Goal: Task Accomplishment & Management: Complete application form

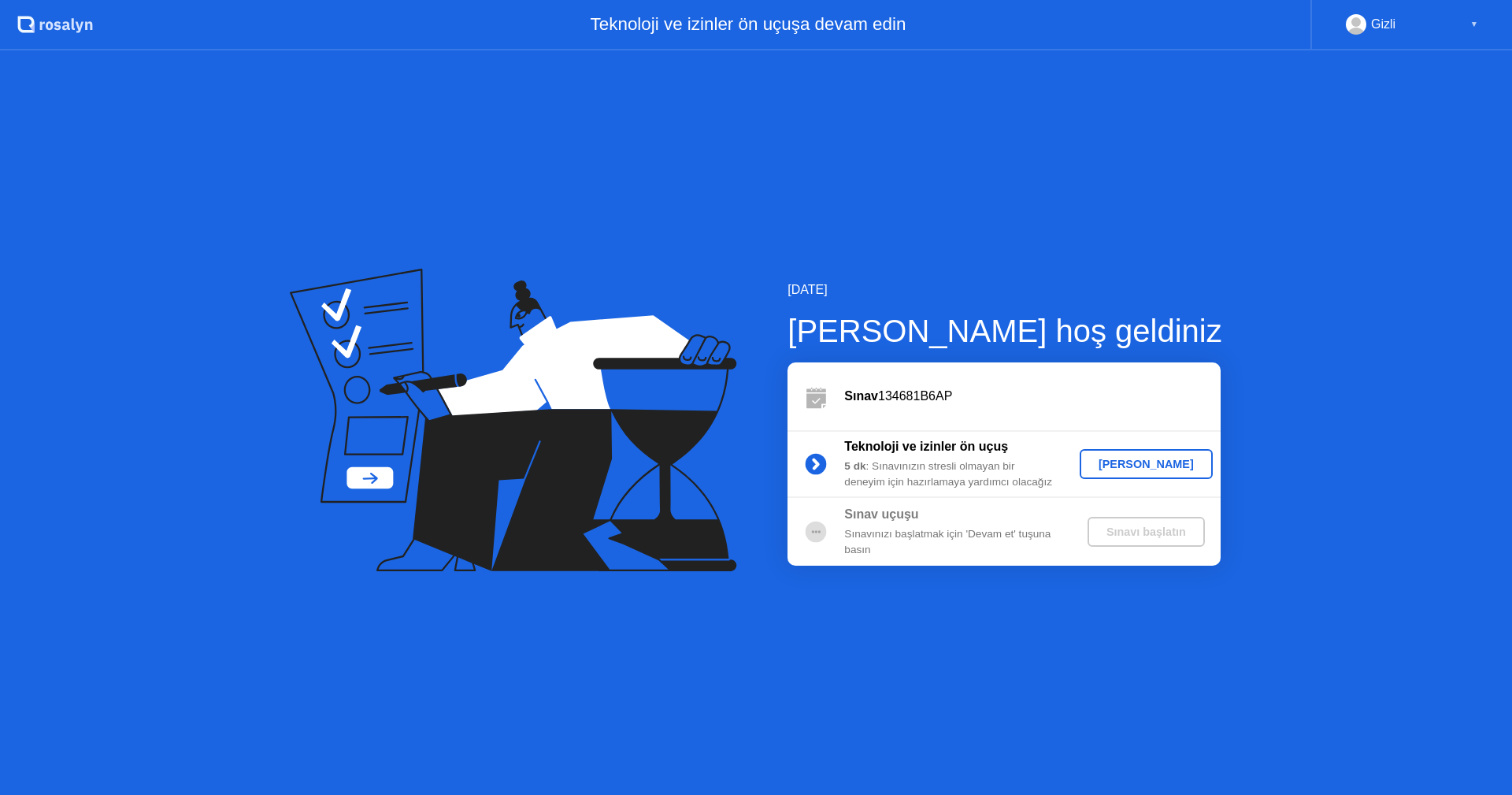
click at [1136, 462] on div "[PERSON_NAME]" at bounding box center [1147, 464] width 121 height 13
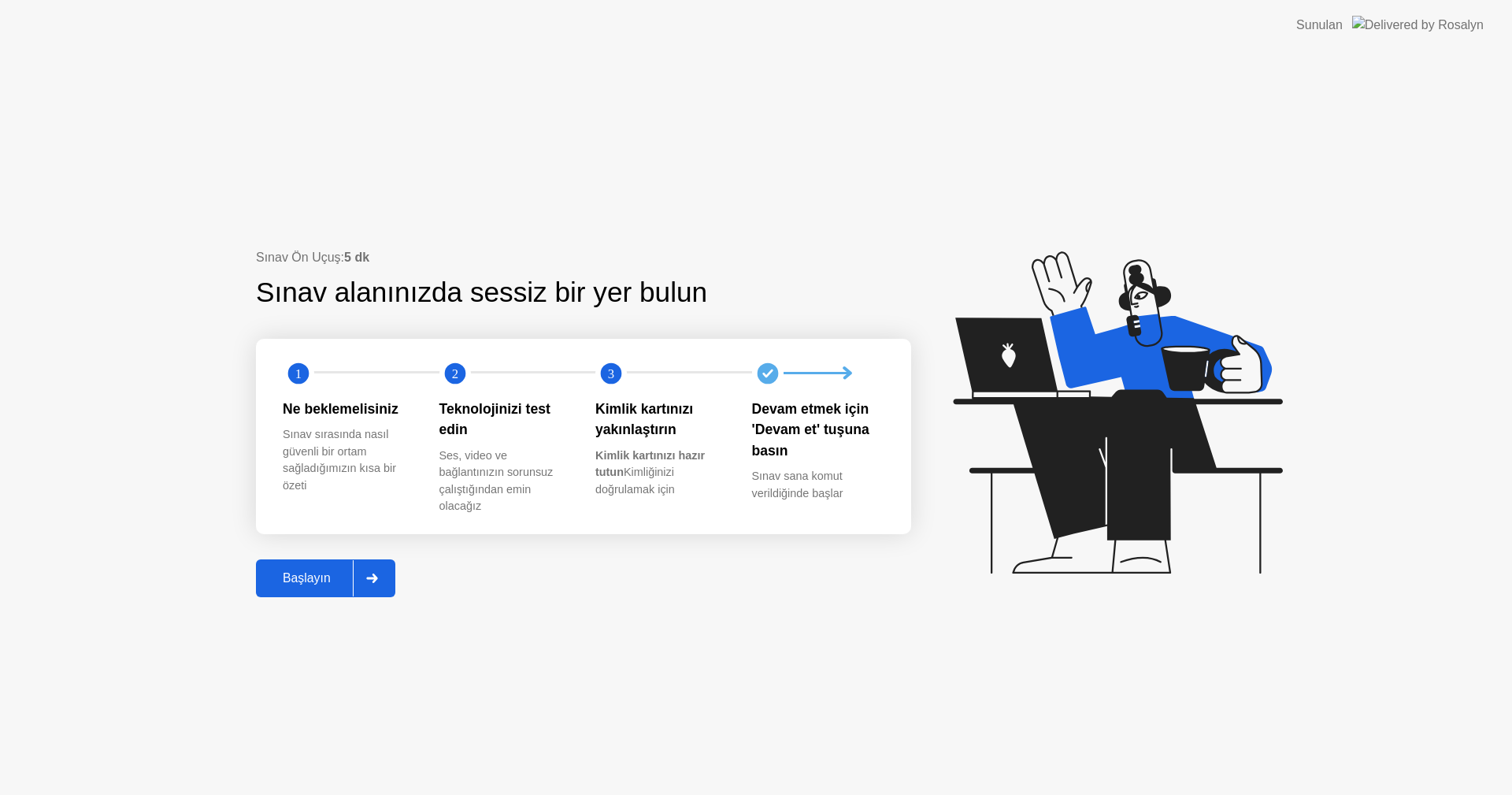
click at [326, 580] on div "Başlayın" at bounding box center [306, 579] width 92 height 15
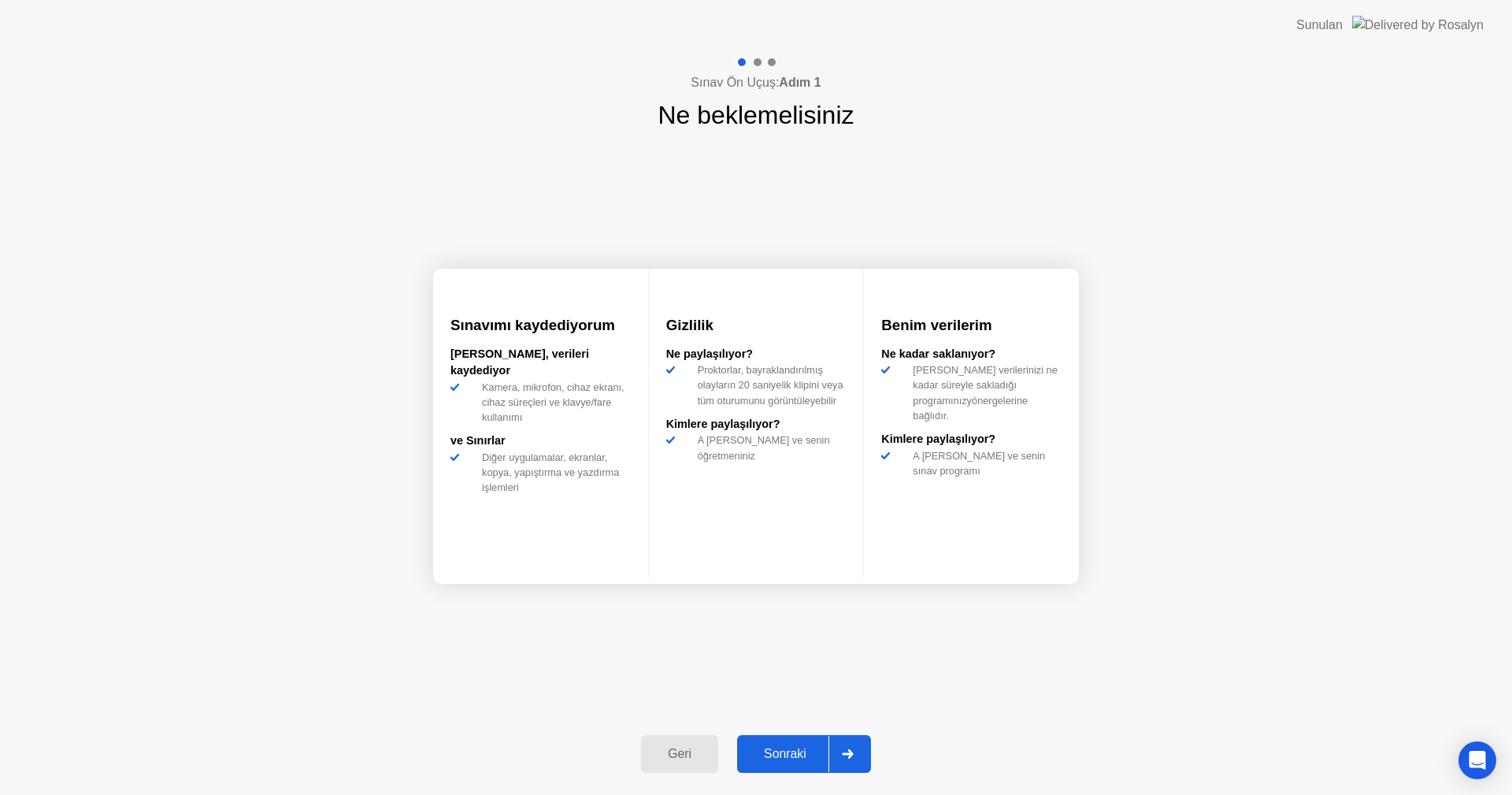
click at [758, 748] on div "Sonraki" at bounding box center [785, 754] width 86 height 15
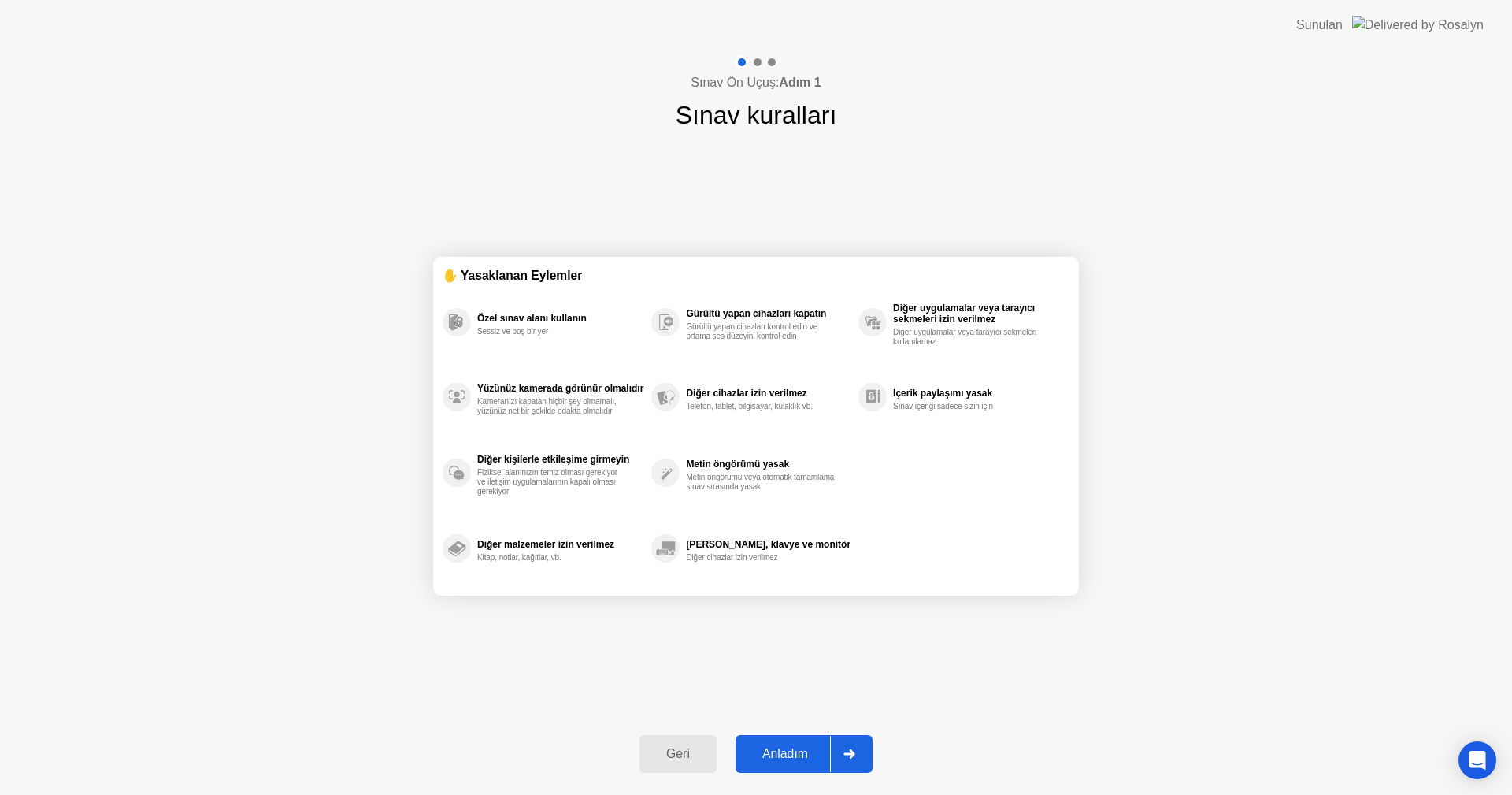
click at [758, 748] on div "Anladım" at bounding box center [785, 754] width 90 height 15
select select "**********"
select select "*******"
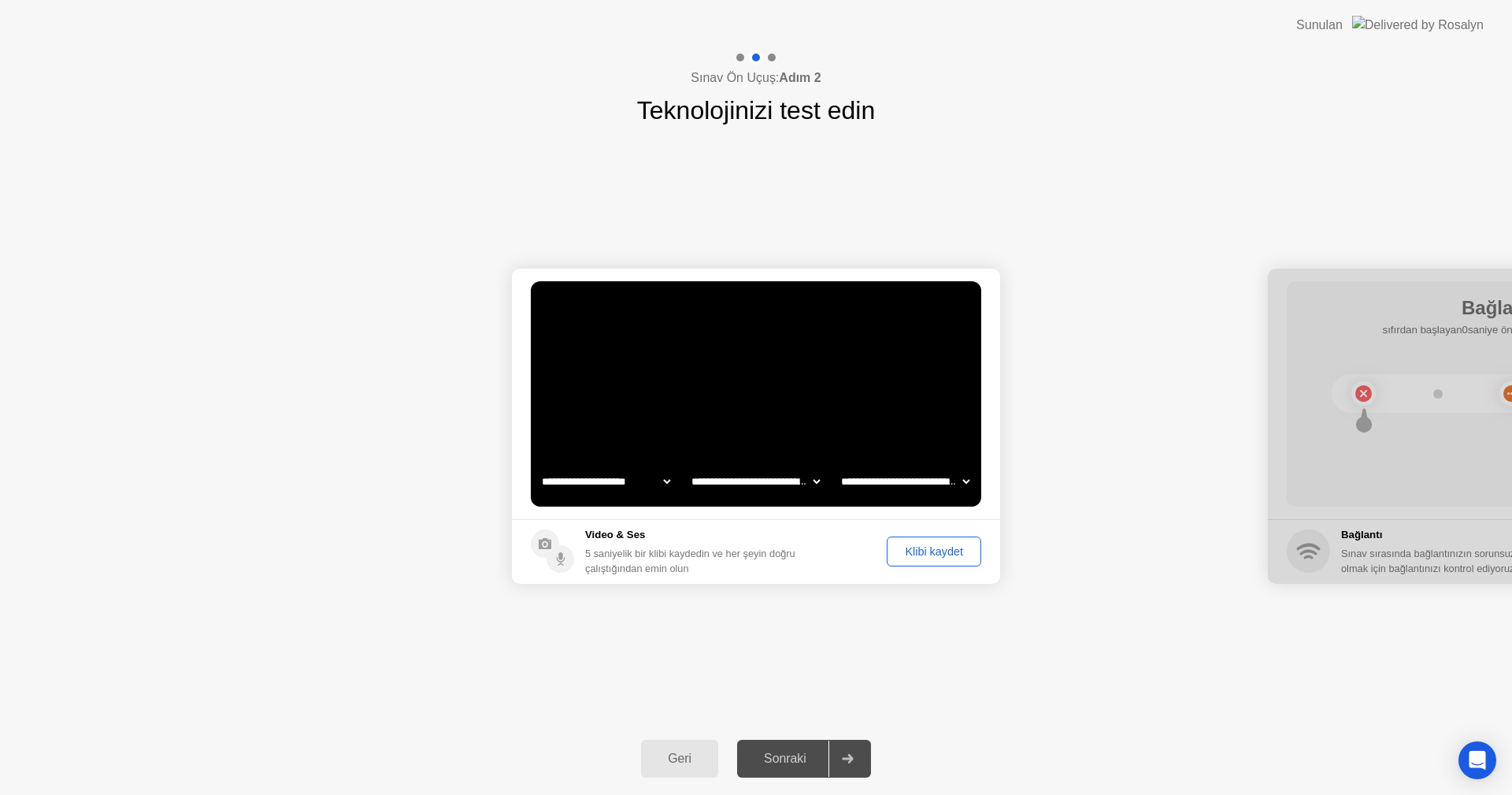
click at [902, 552] on div "Klibi kaydet" at bounding box center [935, 552] width 84 height 13
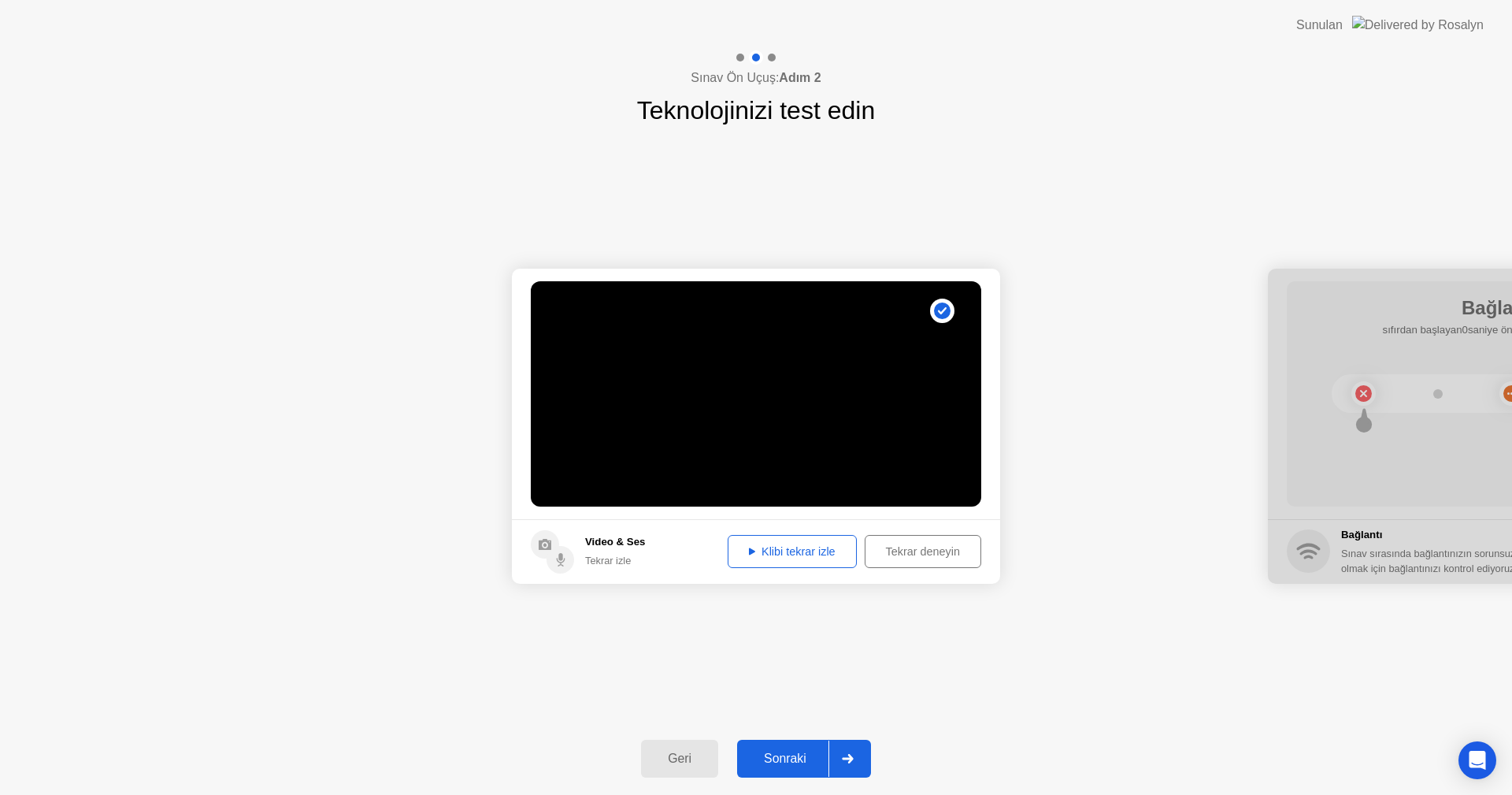
click at [796, 552] on div "Klibi tekrar izle" at bounding box center [793, 552] width 118 height 13
click at [796, 557] on div "Klibi tekrar izle" at bounding box center [793, 552] width 118 height 13
click at [770, 547] on div "Klibi tekrar izle" at bounding box center [793, 552] width 118 height 13
click at [893, 558] on div "Tekrar deneyin" at bounding box center [923, 552] width 105 height 13
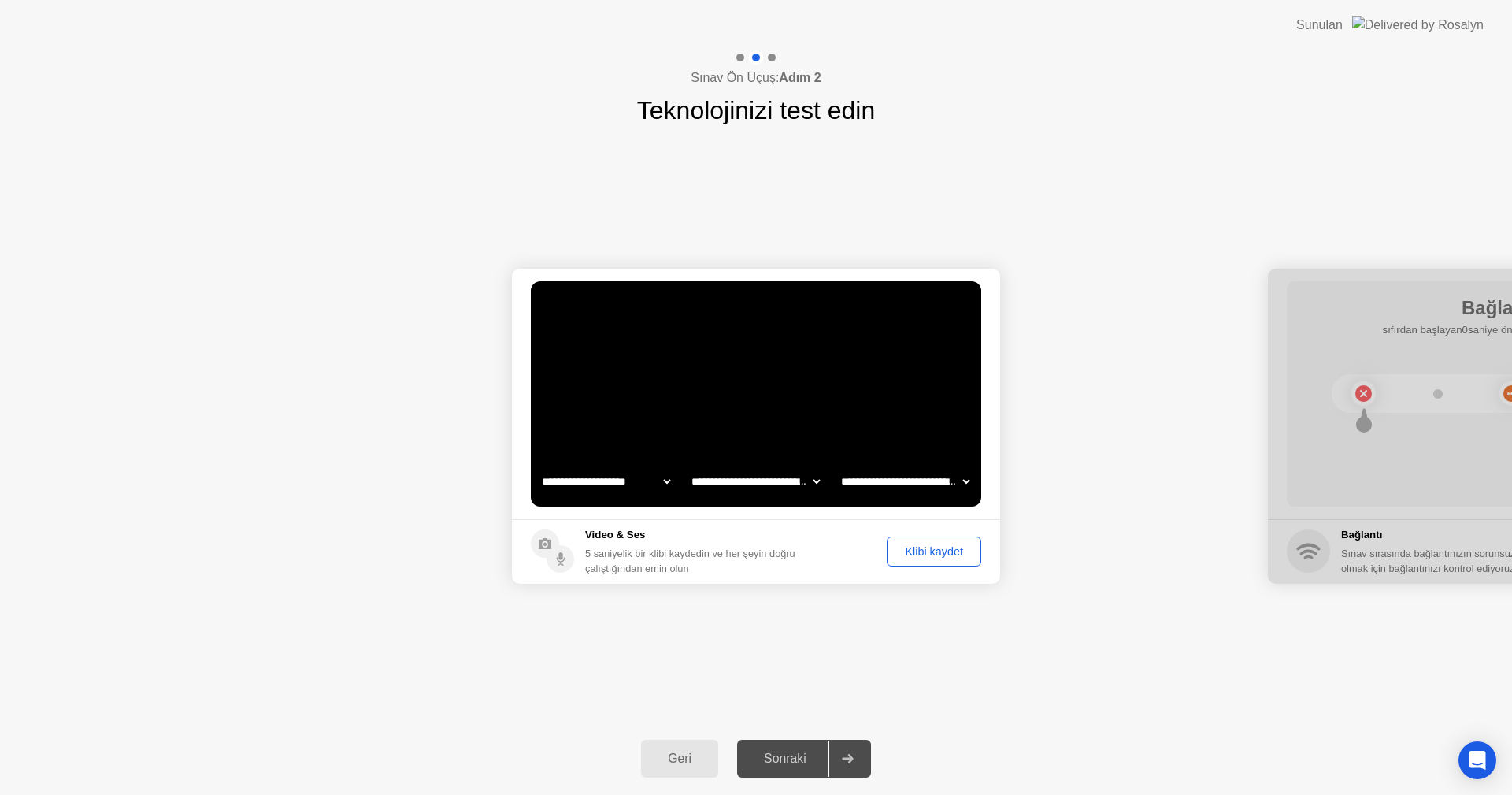
click at [935, 546] on div "Klibi kaydet" at bounding box center [935, 552] width 84 height 13
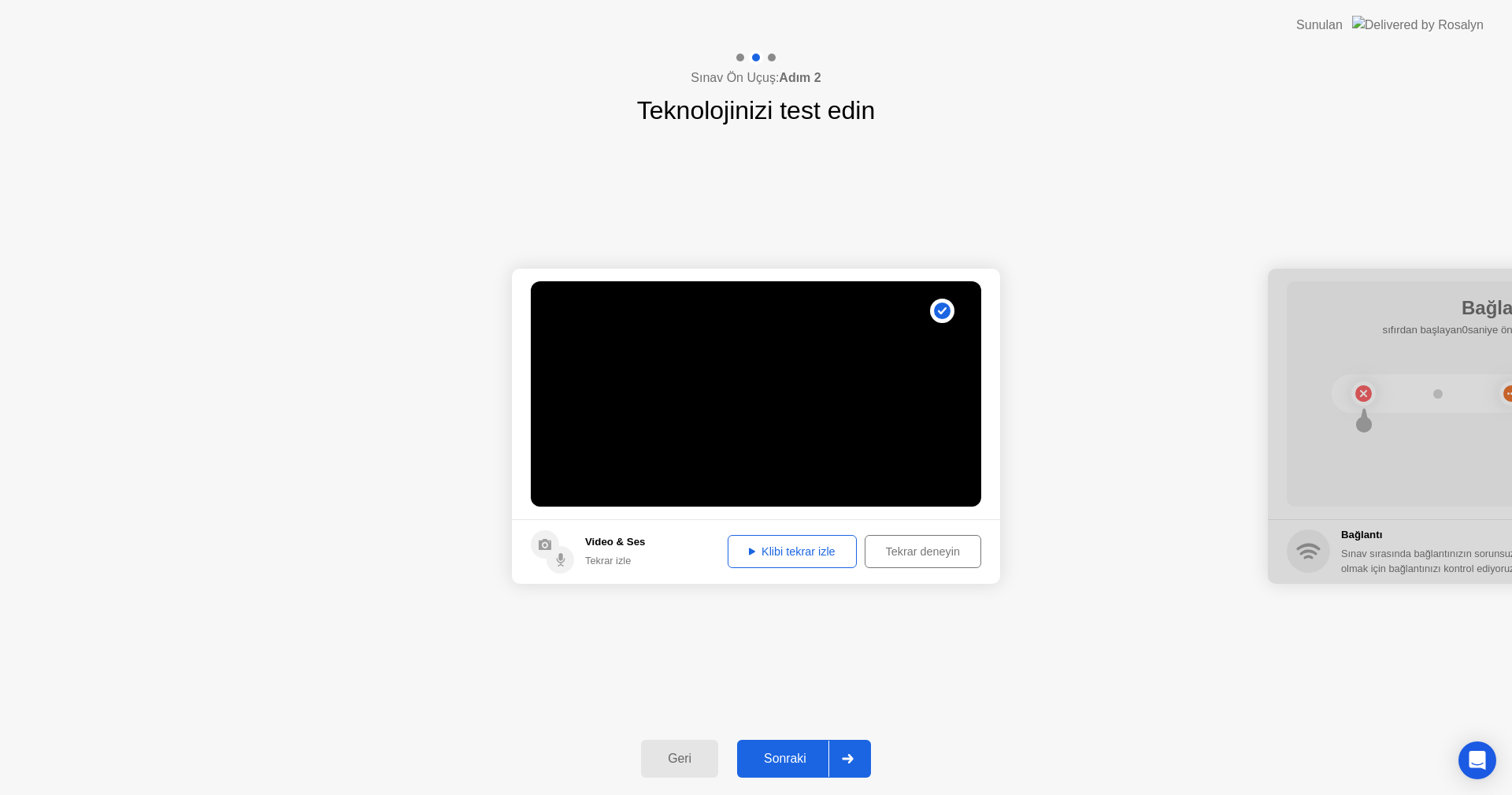
click at [786, 550] on div "Klibi tekrar izle" at bounding box center [793, 552] width 118 height 13
click at [801, 759] on div "Sonraki" at bounding box center [785, 760] width 86 height 15
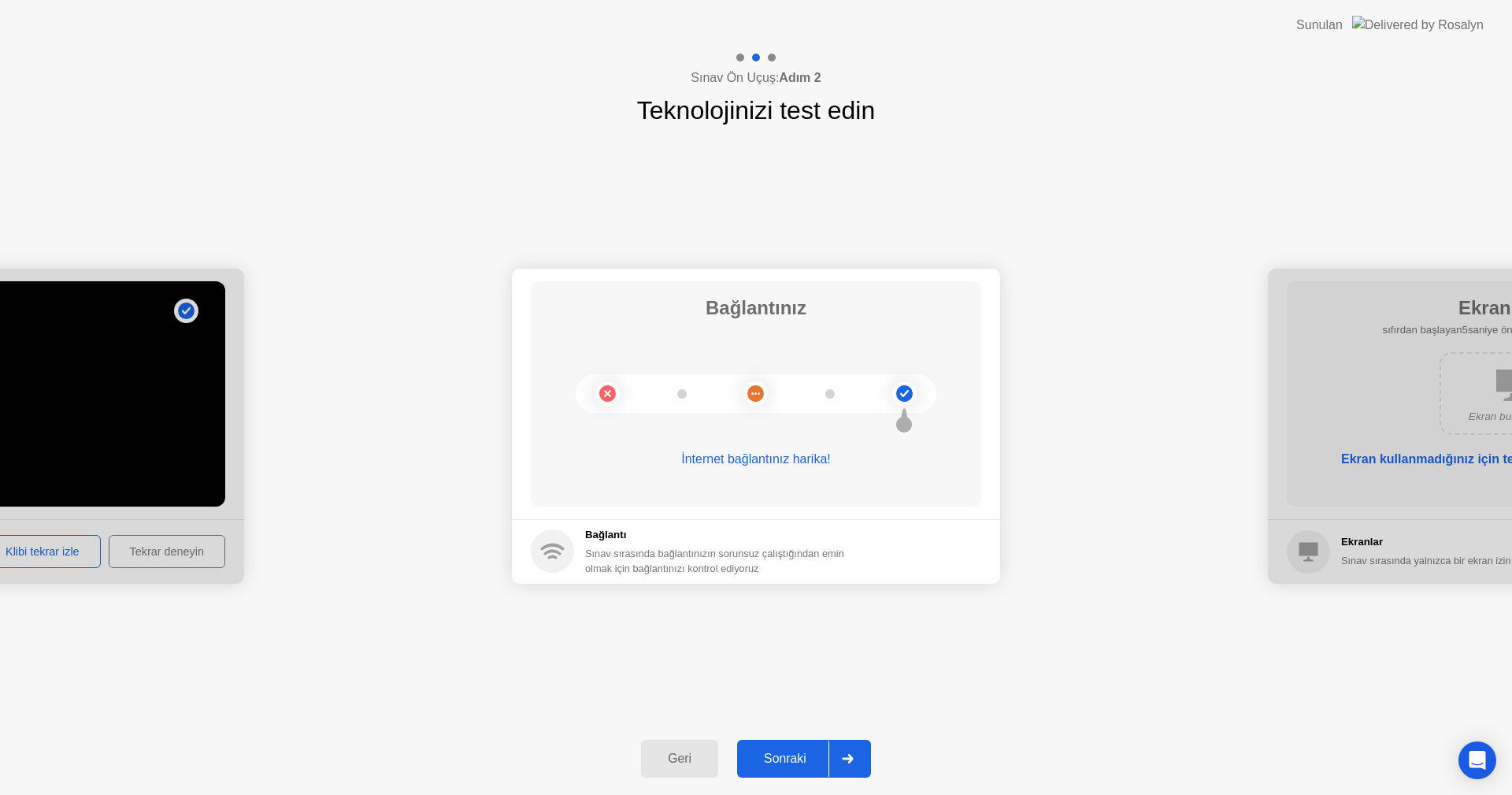
click at [802, 764] on div "Sonraki" at bounding box center [785, 760] width 86 height 15
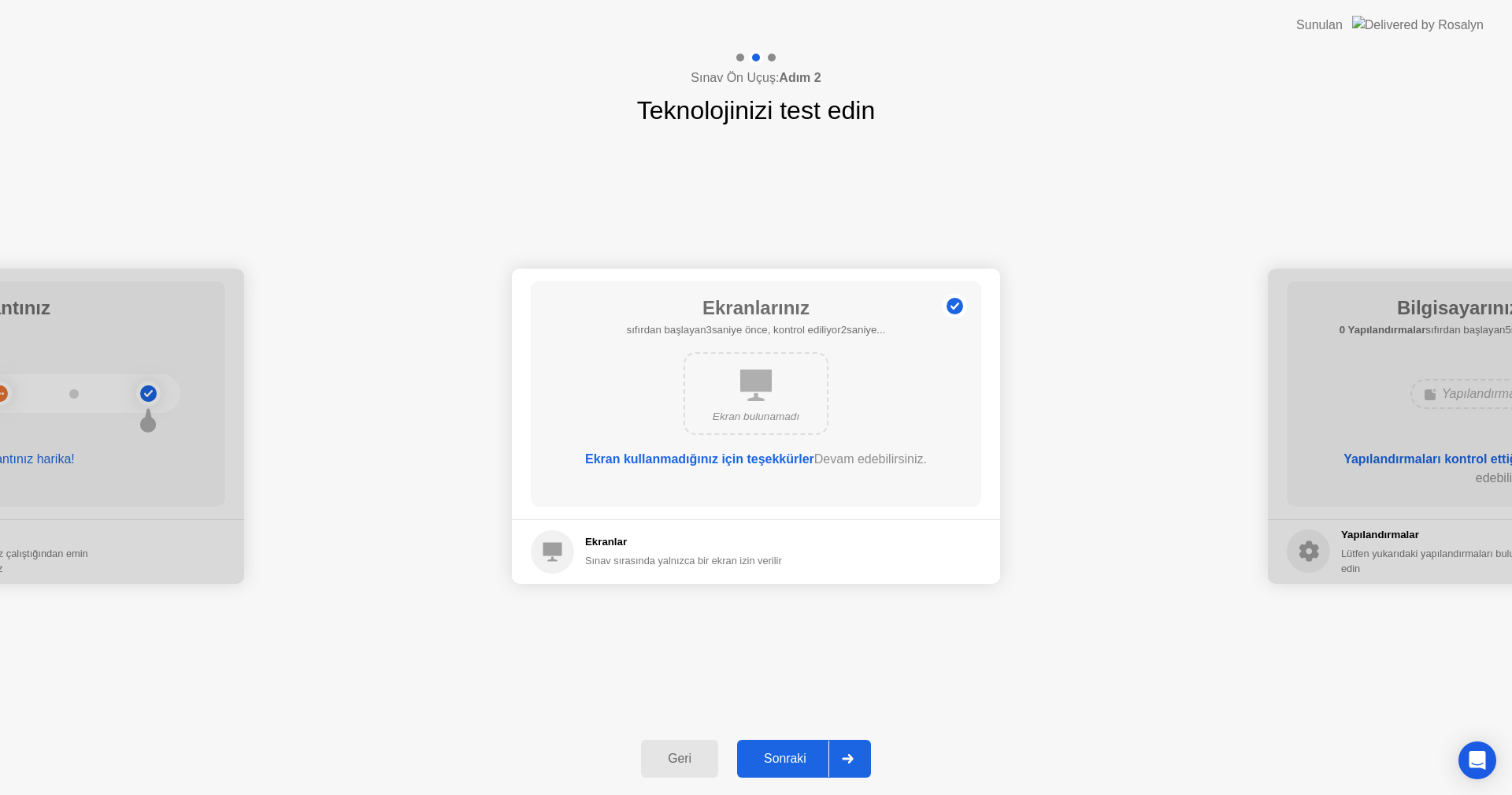
click at [779, 764] on div "Sonraki" at bounding box center [785, 760] width 86 height 15
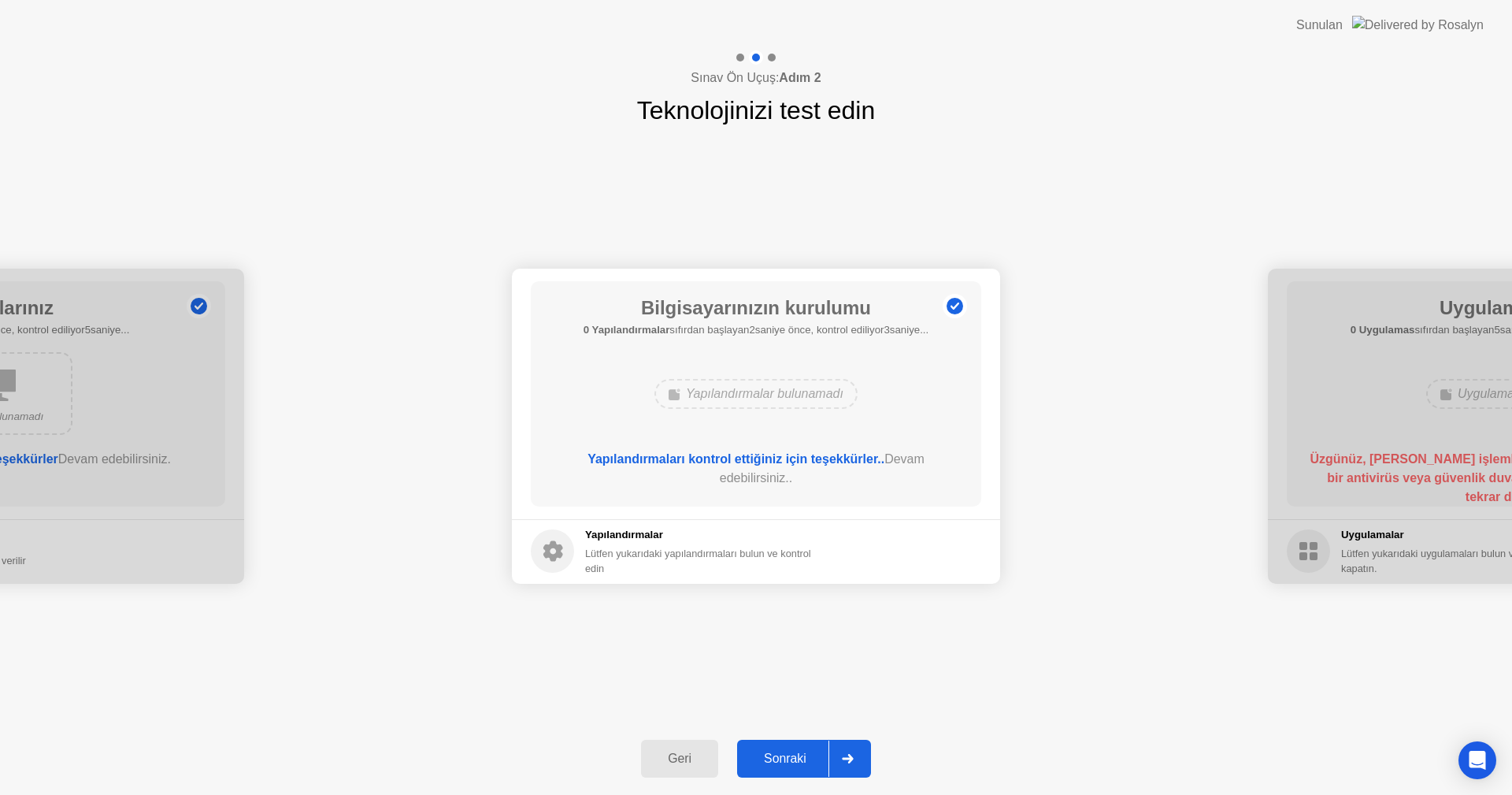
click at [787, 760] on div "Sonraki" at bounding box center [785, 760] width 86 height 15
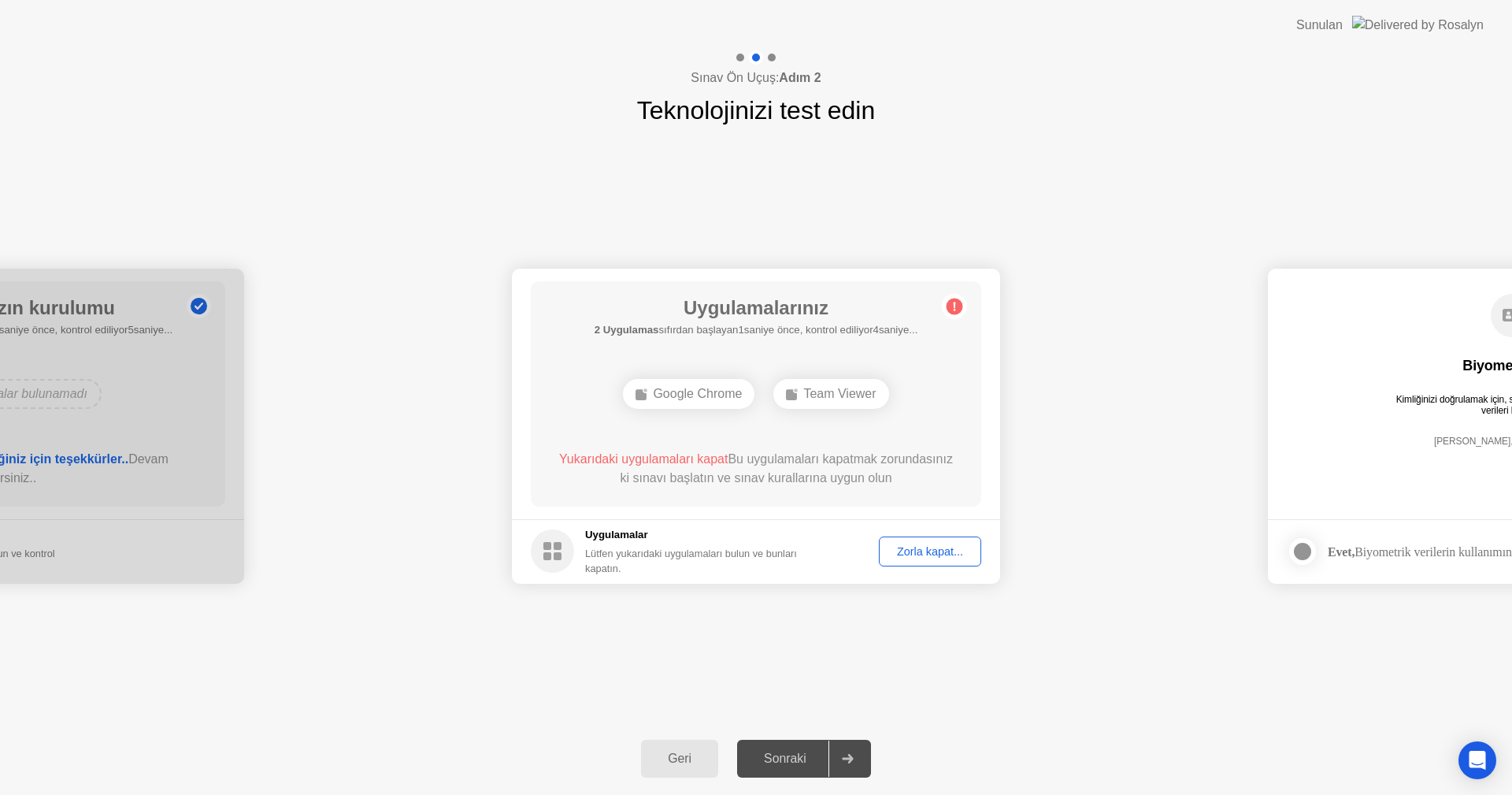
click at [746, 476] on div "Yukarıdaki uygulamaları kapat Bu uygulamaları kapatmak zorundasınız ki sınavı b…" at bounding box center [756, 469] width 406 height 38
click at [728, 460] on span "Yukarıdaki uygulamaları kapat" at bounding box center [643, 458] width 168 height 14
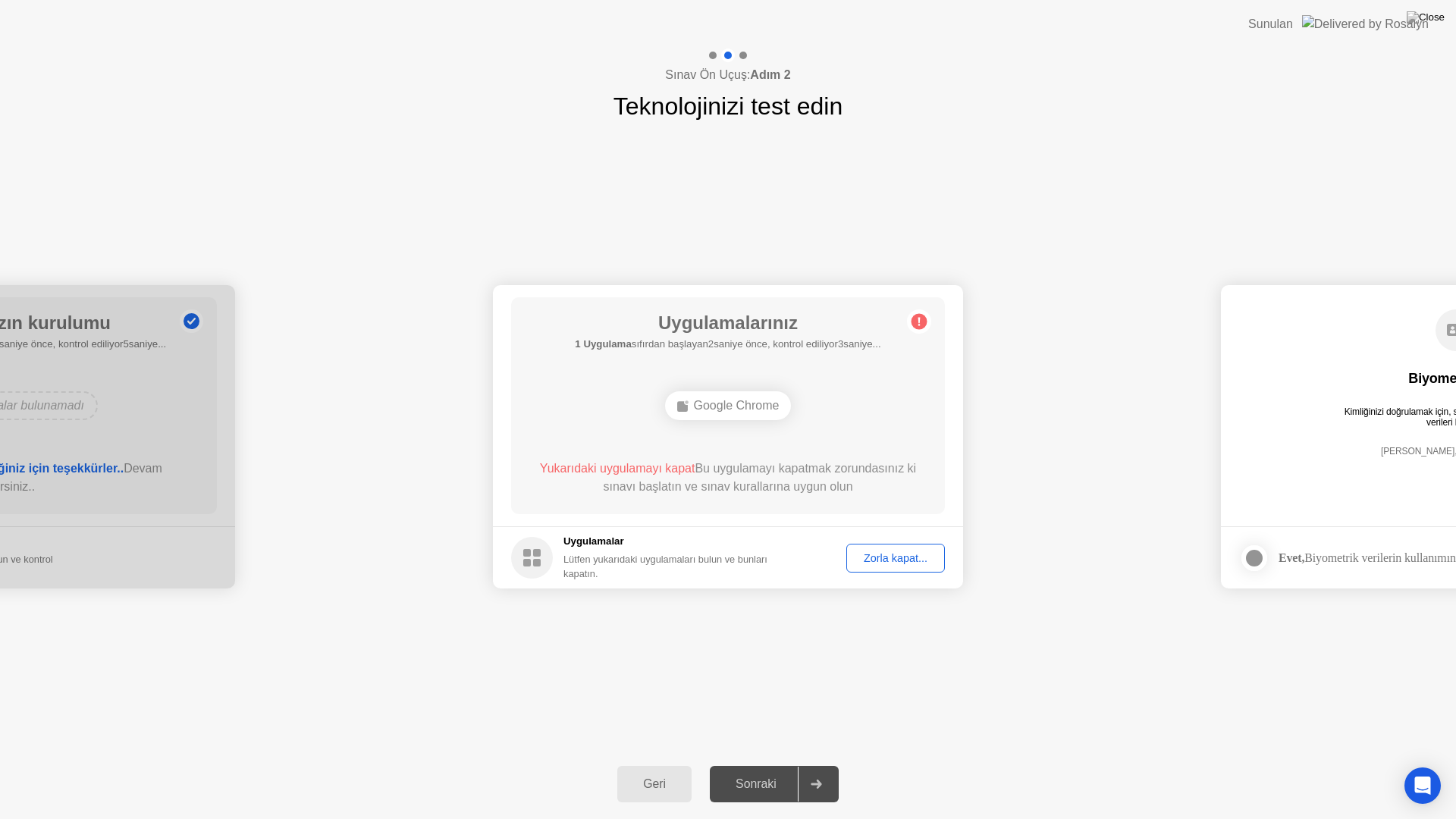
click at [890, 562] on div "Zorla kapat..." at bounding box center [896, 558] width 88 height 12
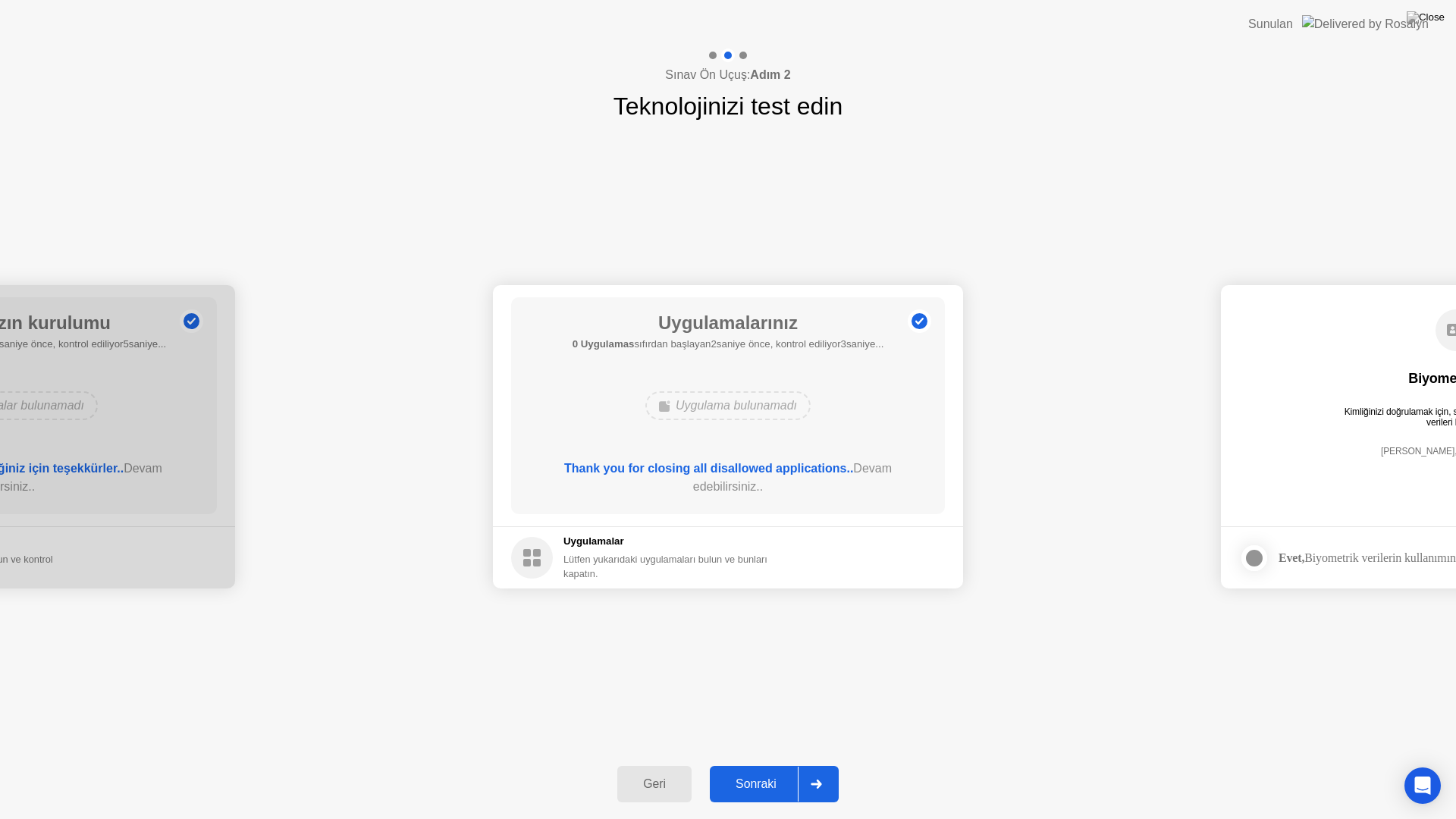
click at [742, 764] on div "Sonraki" at bounding box center [756, 784] width 83 height 14
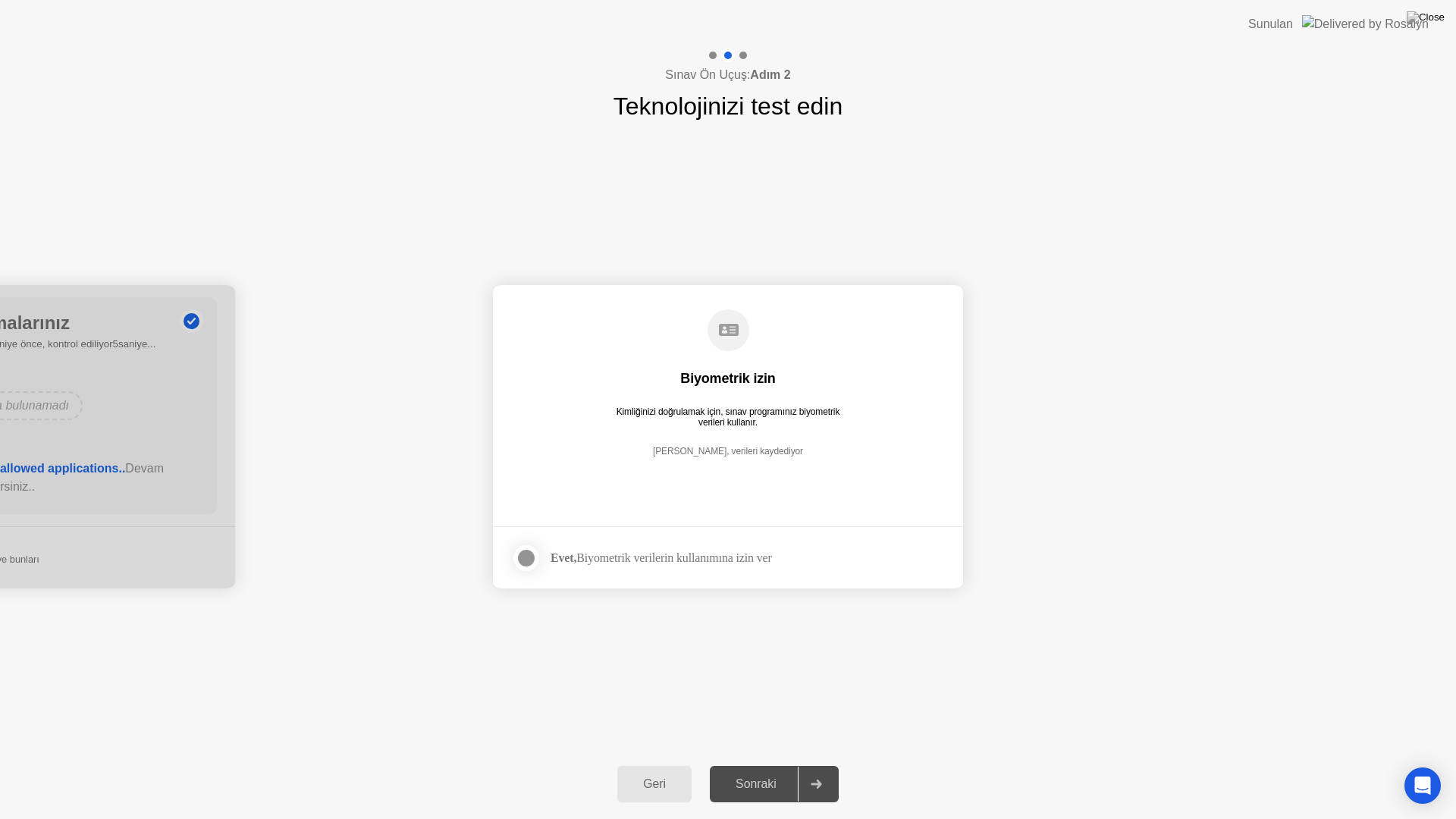
click at [531, 557] on div at bounding box center [526, 557] width 18 height 18
click at [763, 764] on div "Sonraki" at bounding box center [756, 784] width 83 height 14
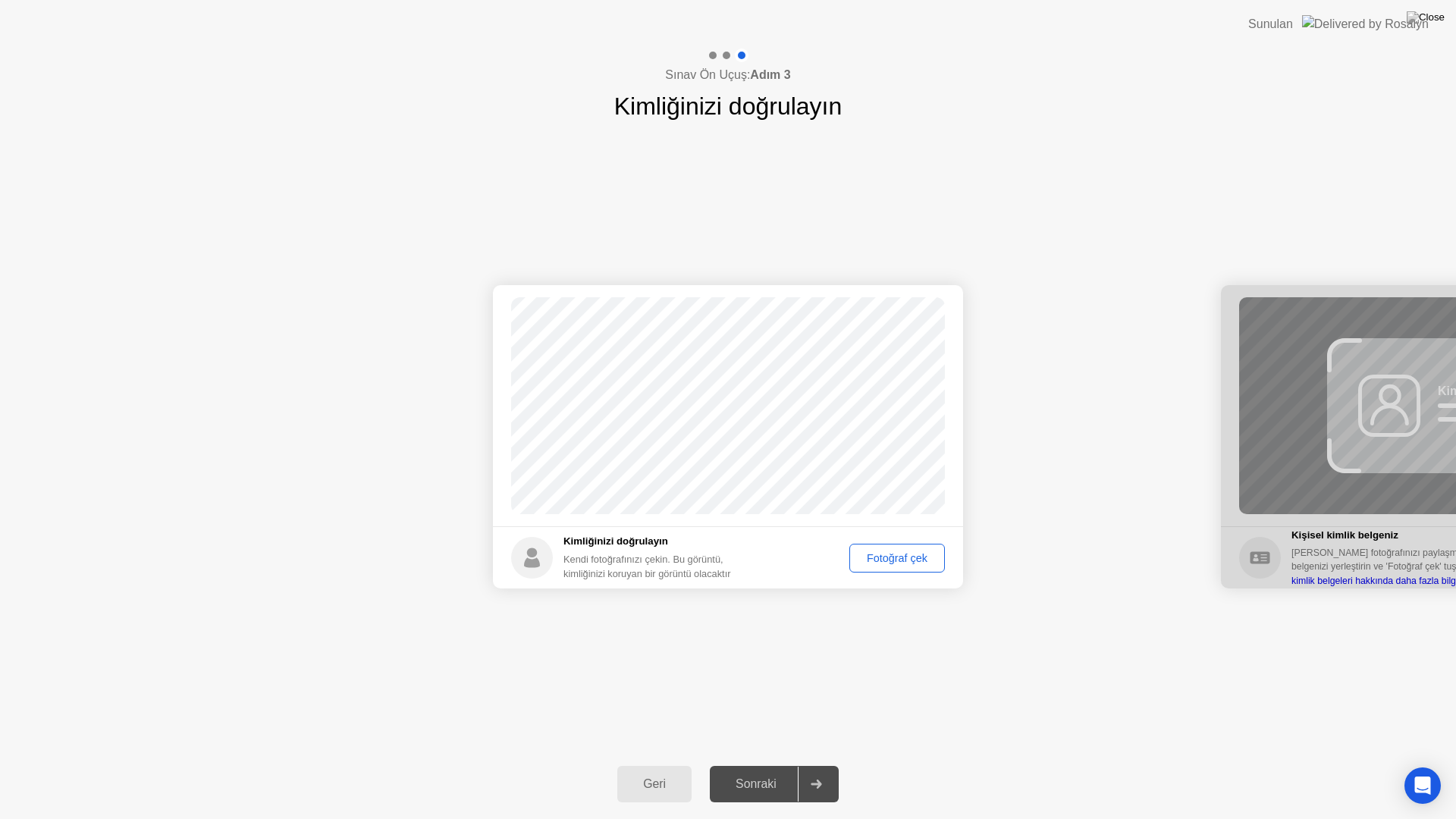
click at [754, 764] on div "Sonraki" at bounding box center [756, 784] width 83 height 14
click at [892, 564] on div "Fotoğraf çek" at bounding box center [897, 558] width 85 height 12
click at [743, 764] on div "Sonraki" at bounding box center [756, 784] width 83 height 14
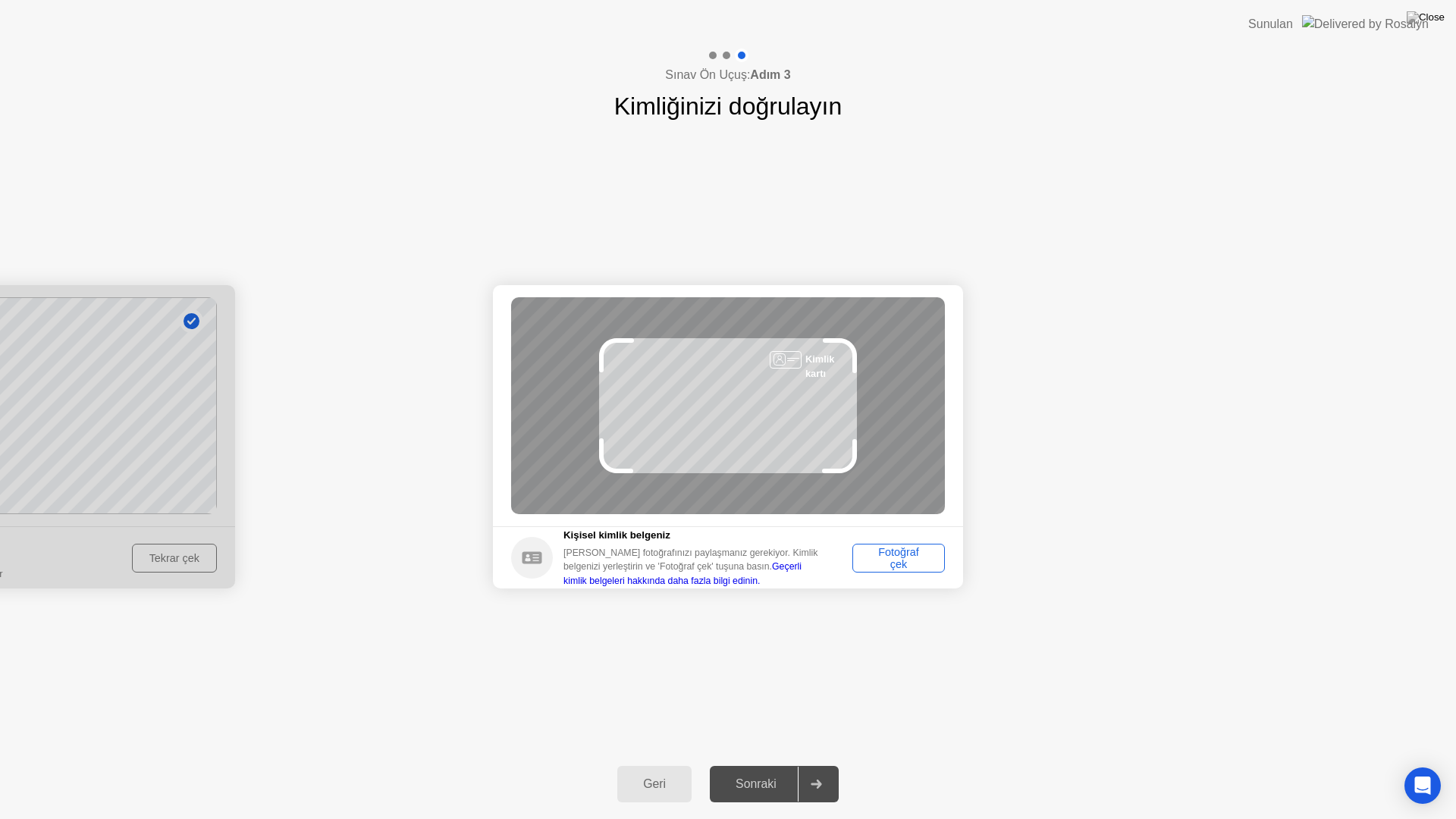
click at [911, 553] on div "Fotoğraf çek" at bounding box center [899, 558] width 82 height 24
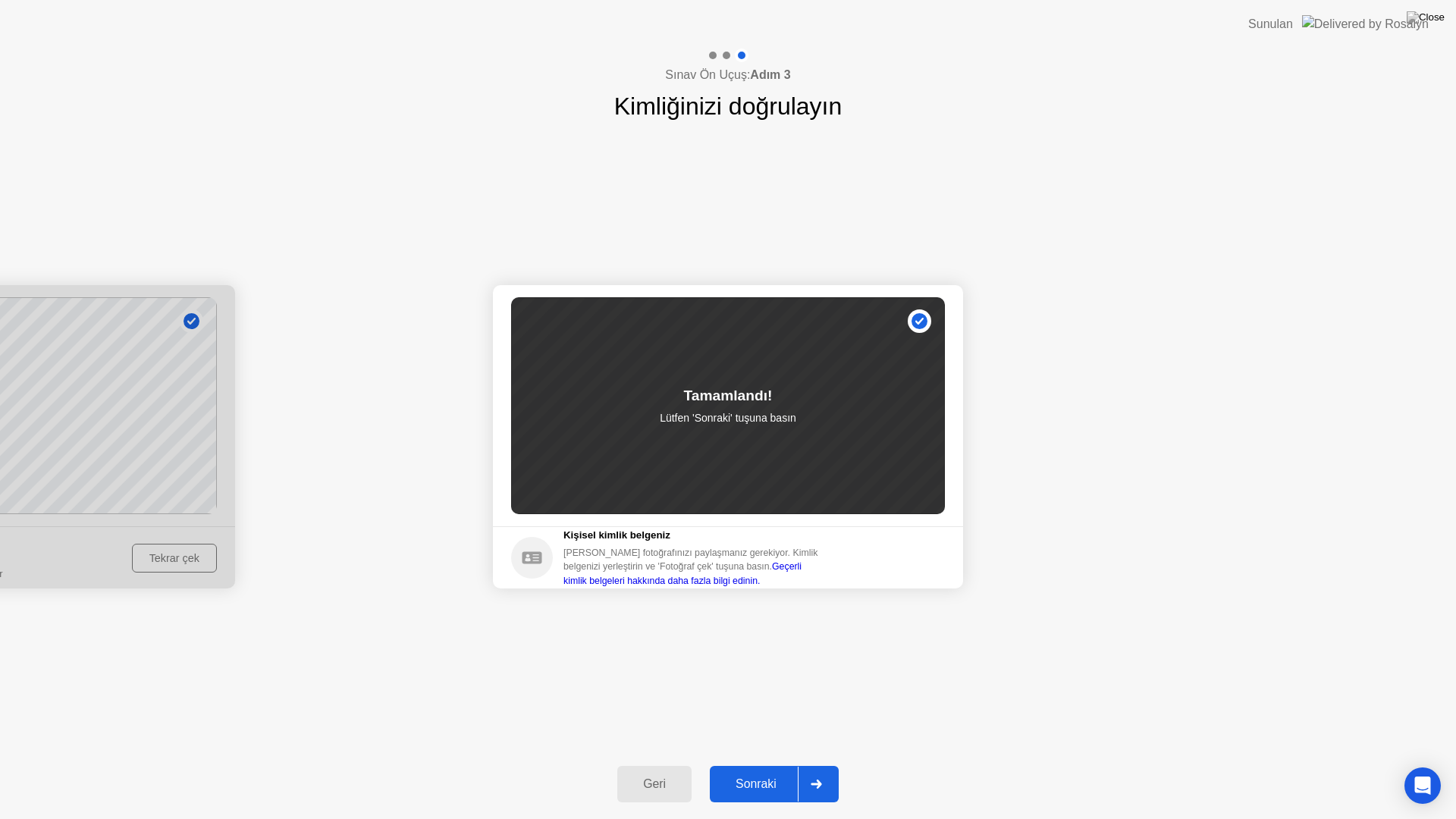
click at [781, 764] on div "Sonraki" at bounding box center [756, 784] width 83 height 14
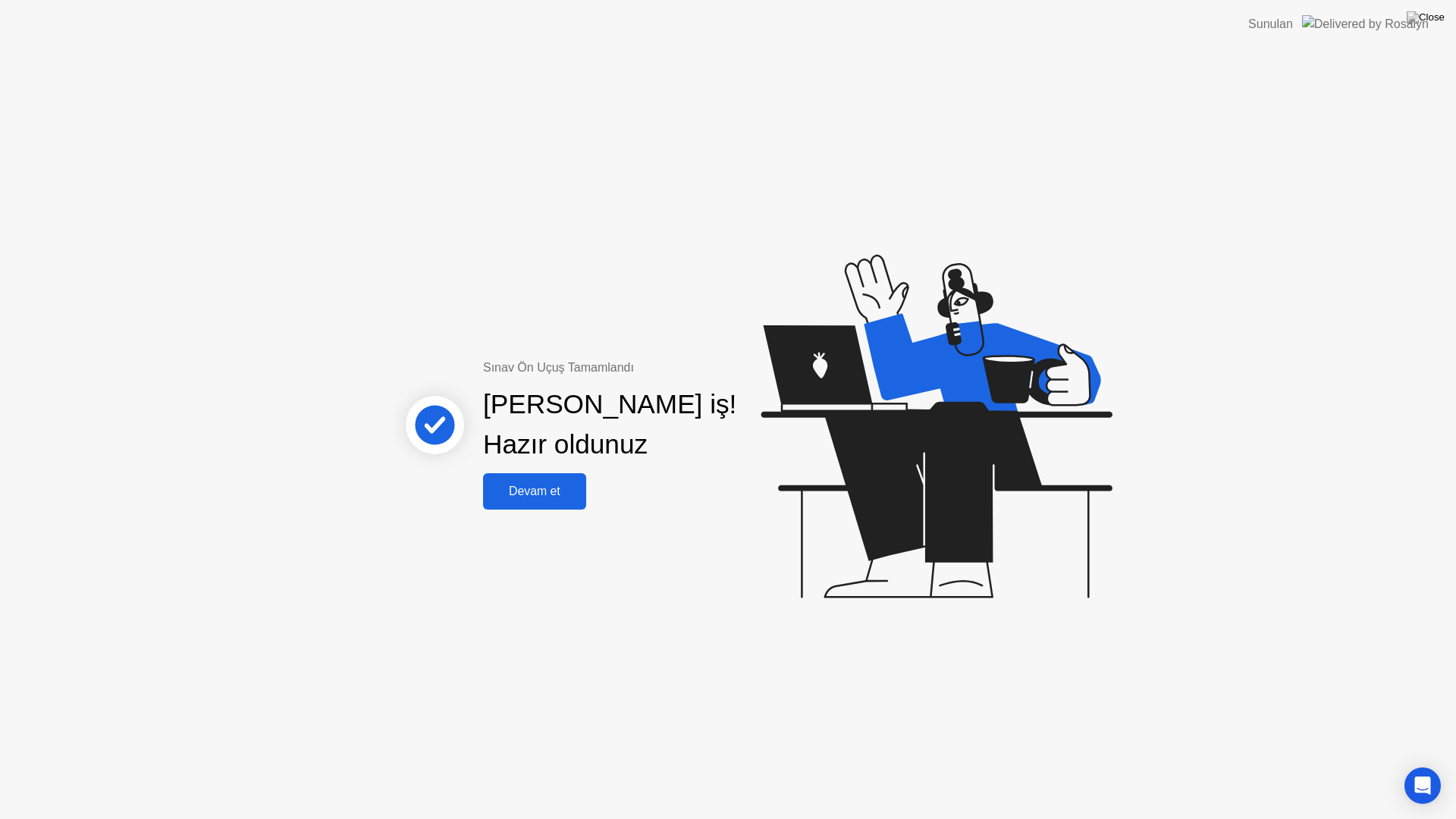
click at [551, 502] on button "Devam et" at bounding box center [535, 492] width 103 height 37
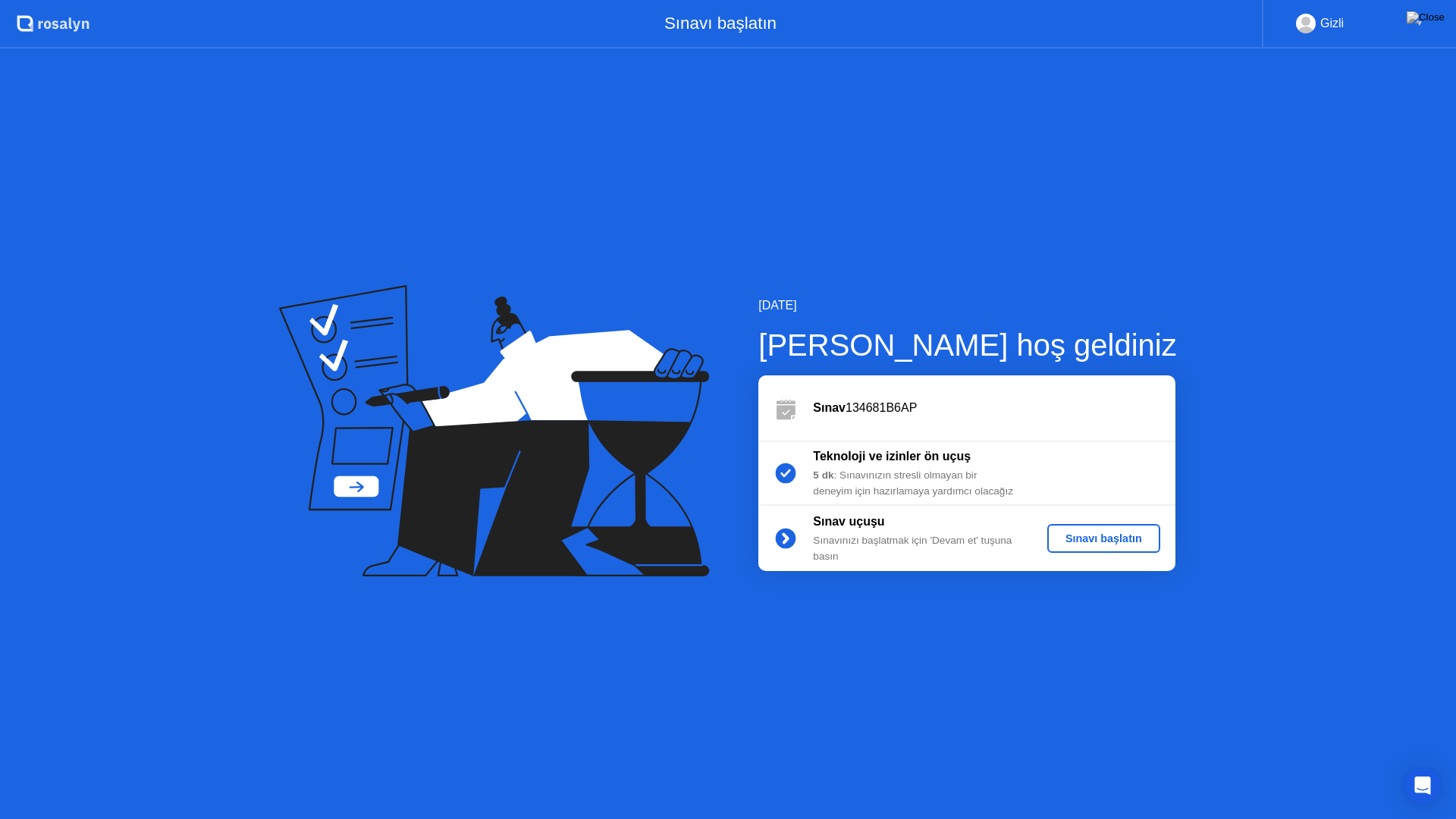
click at [1115, 536] on div "Sınavı başlatın" at bounding box center [1103, 538] width 101 height 12
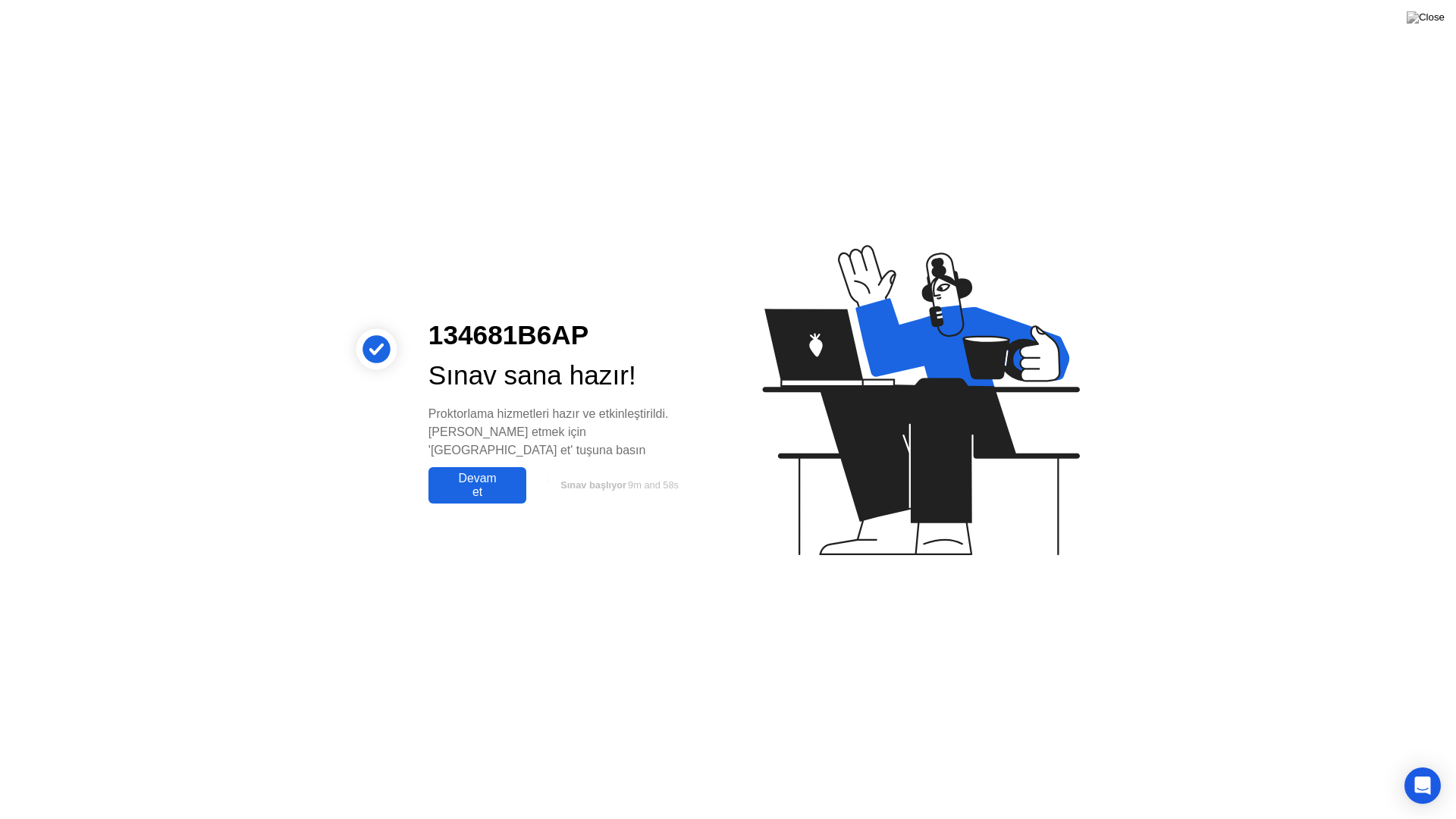
click at [476, 480] on div "Devam et" at bounding box center [477, 485] width 88 height 27
